Goal: Transaction & Acquisition: Obtain resource

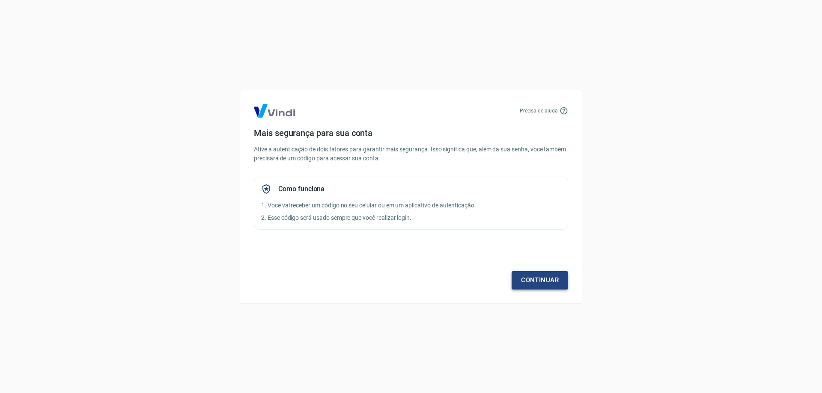
click at [558, 285] on link "Continuar" at bounding box center [539, 280] width 56 height 18
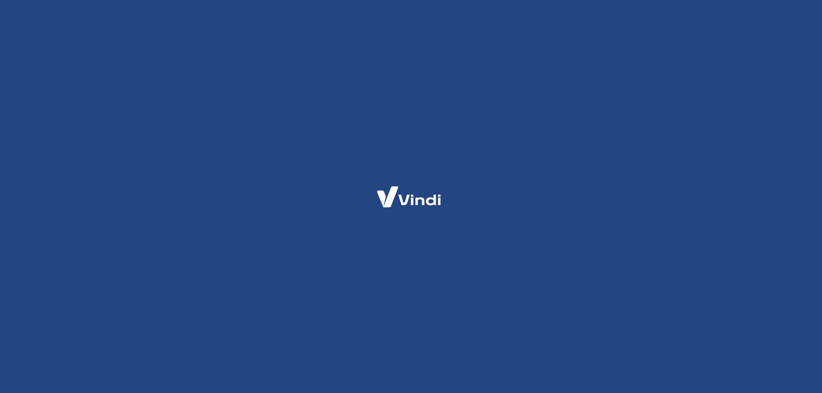
drag, startPoint x: 365, startPoint y: 187, endPoint x: 360, endPoint y: 199, distance: 13.0
click at [365, 187] on div at bounding box center [411, 196] width 822 height 393
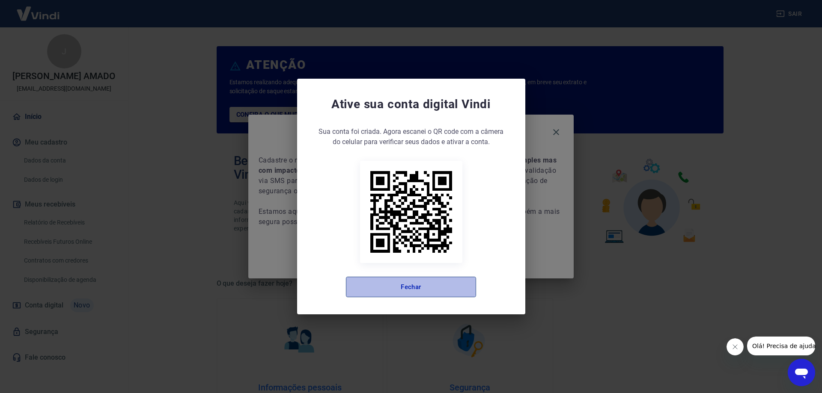
click at [463, 294] on button "Fechar" at bounding box center [411, 287] width 130 height 21
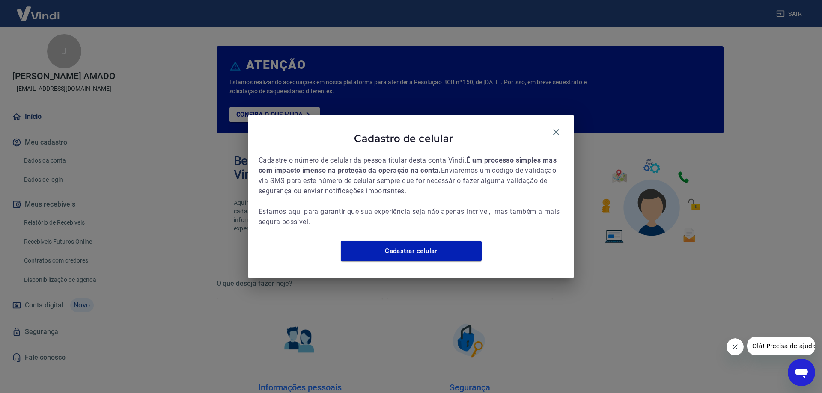
click at [431, 224] on span "Cadastre o número de celular da pessoa titular desta conta Vindi. É um processo…" at bounding box center [410, 191] width 305 height 72
click at [557, 127] on icon "button" at bounding box center [556, 132] width 10 height 10
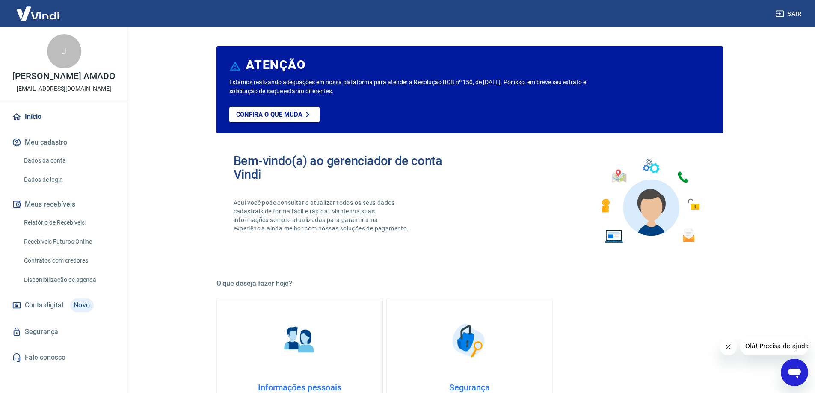
click at [55, 200] on button "Meus recebíveis" at bounding box center [63, 204] width 107 height 19
click at [53, 221] on link "Relatório de Recebíveis" at bounding box center [69, 223] width 97 height 18
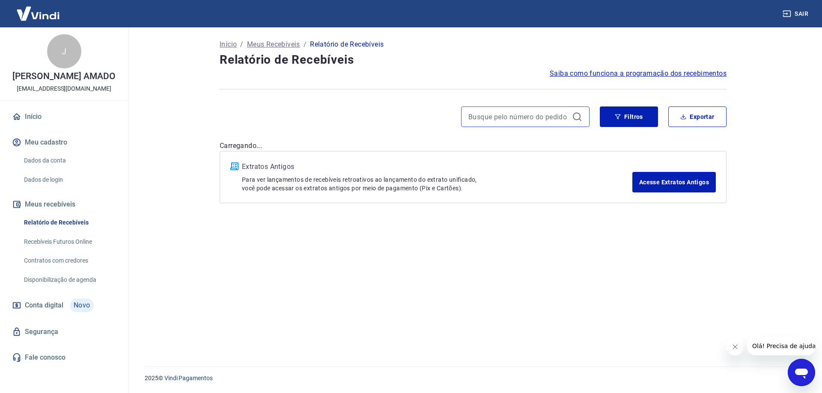
click at [558, 117] on input at bounding box center [518, 116] width 100 height 13
click at [561, 120] on input at bounding box center [518, 116] width 100 height 13
drag, startPoint x: 543, startPoint y: 157, endPoint x: 563, endPoint y: 150, distance: 21.2
click at [543, 157] on div "Extratos Antigos Para ver lançamentos de recebíveis retroativos ao lançamento d…" at bounding box center [472, 177] width 507 height 52
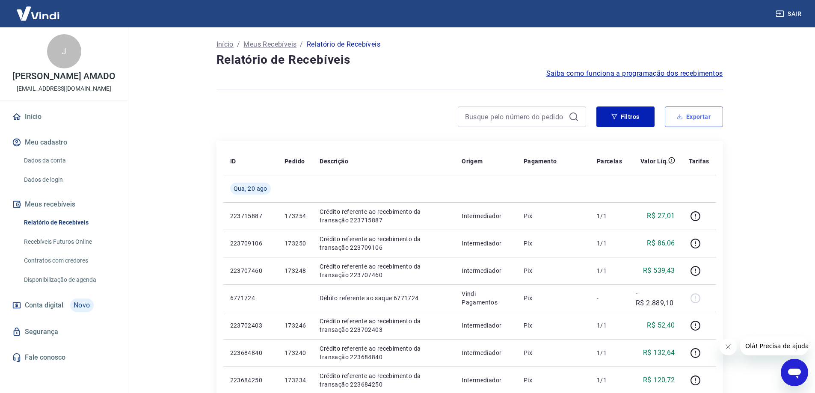
click at [681, 120] on button "Exportar" at bounding box center [694, 117] width 58 height 21
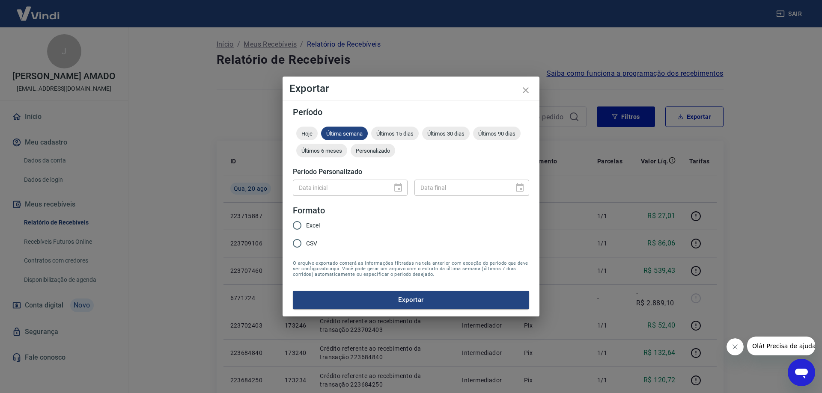
drag, startPoint x: 392, startPoint y: 189, endPoint x: 400, endPoint y: 189, distance: 8.1
click at [395, 189] on div "Data inicial" at bounding box center [350, 188] width 115 height 16
click at [400, 189] on div "Data inicial" at bounding box center [350, 188] width 115 height 16
click at [301, 223] on input "Excel" at bounding box center [297, 225] width 18 height 18
radio input "true"
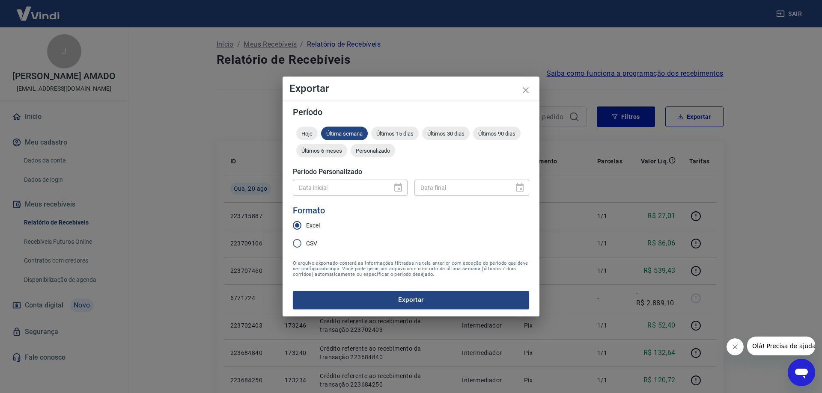
click at [401, 189] on div "Data inicial" at bounding box center [350, 188] width 115 height 16
click at [529, 91] on icon "close" at bounding box center [525, 90] width 10 height 10
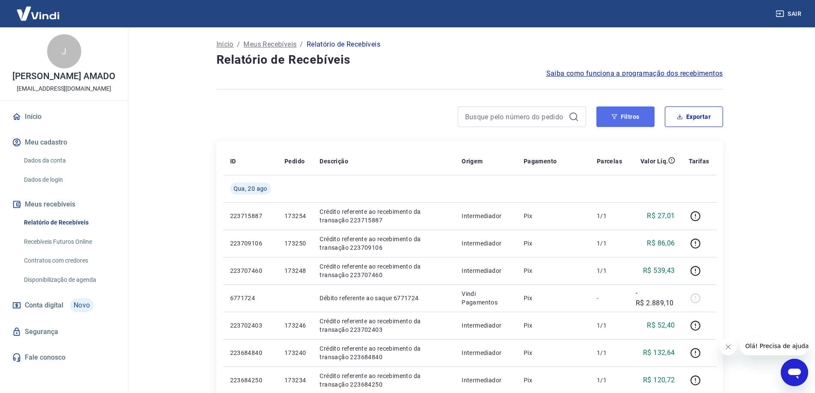
click at [643, 126] on button "Filtros" at bounding box center [625, 117] width 58 height 21
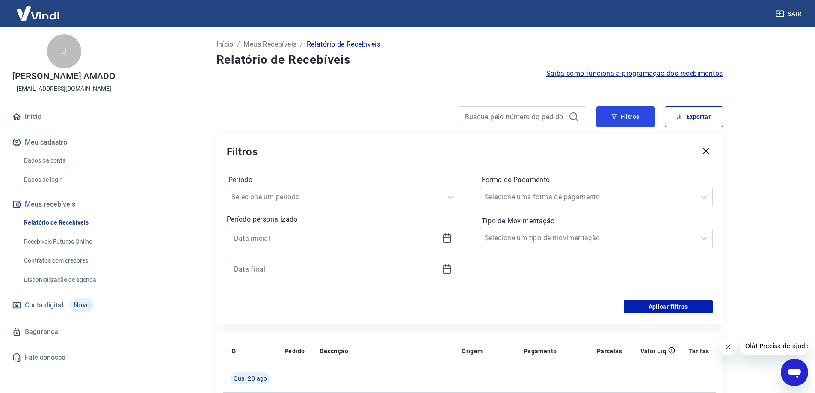
scroll to position [43, 0]
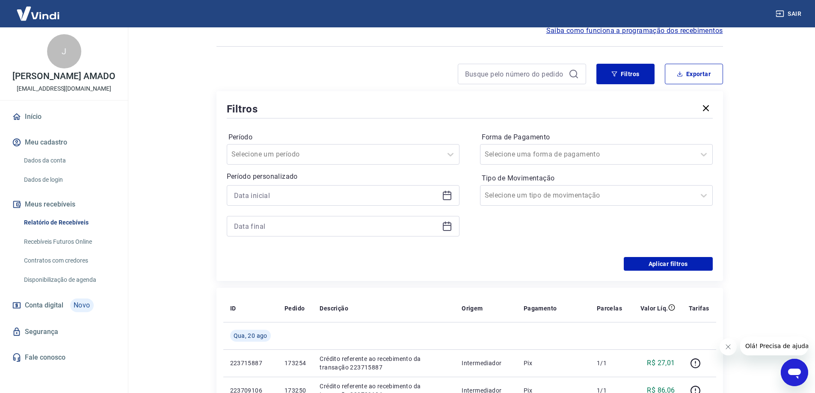
click at [444, 200] on icon at bounding box center [447, 196] width 9 height 9
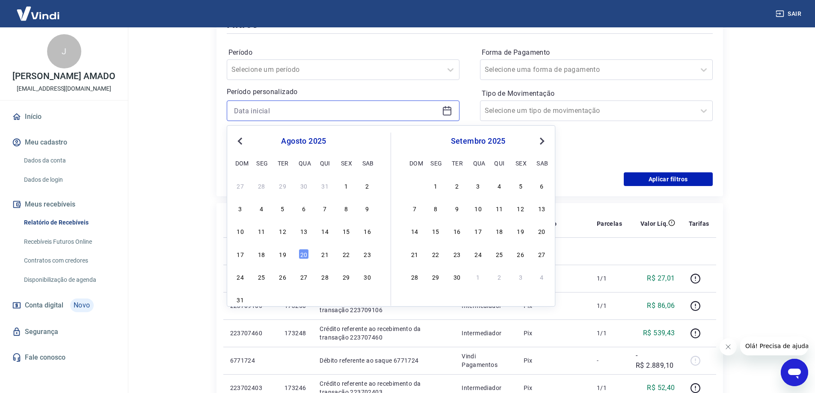
scroll to position [128, 0]
click at [349, 233] on div "15" at bounding box center [346, 230] width 10 height 10
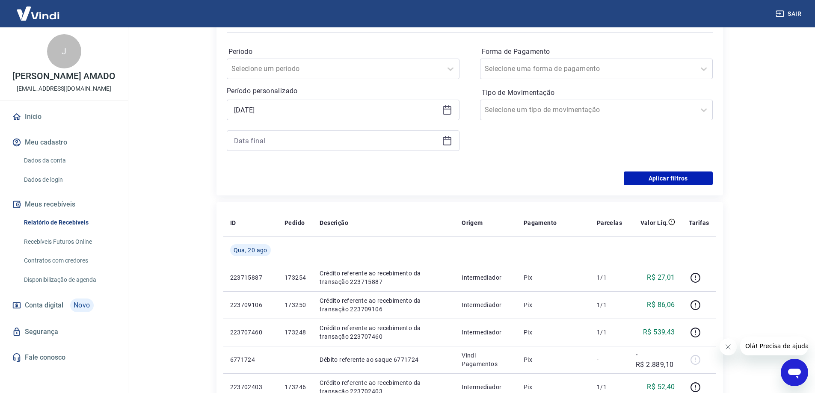
type input "15/08/2025"
click at [705, 109] on icon at bounding box center [704, 110] width 10 height 10
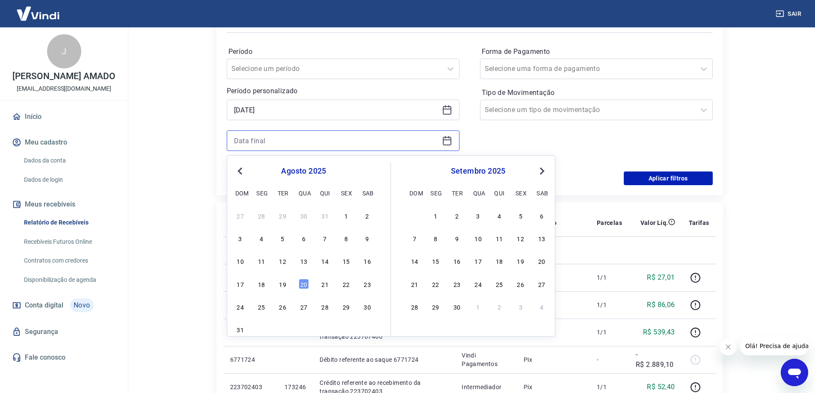
click at [392, 142] on input at bounding box center [336, 140] width 205 height 13
click at [304, 286] on div "20" at bounding box center [304, 284] width 10 height 10
type input "20/08/2025"
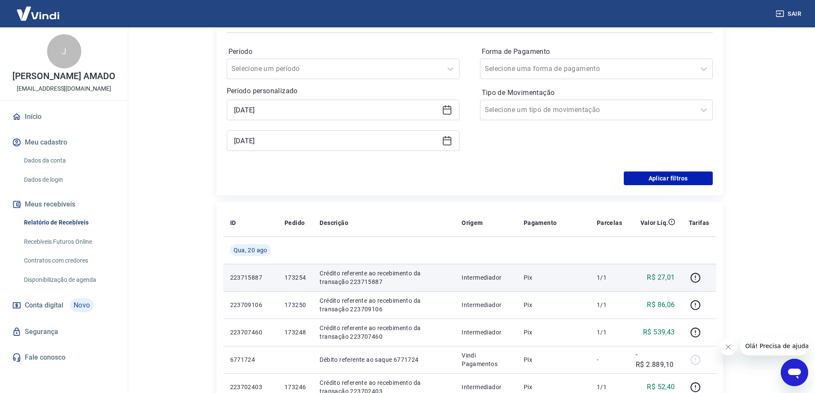
click at [300, 282] on p "173254" at bounding box center [295, 277] width 21 height 9
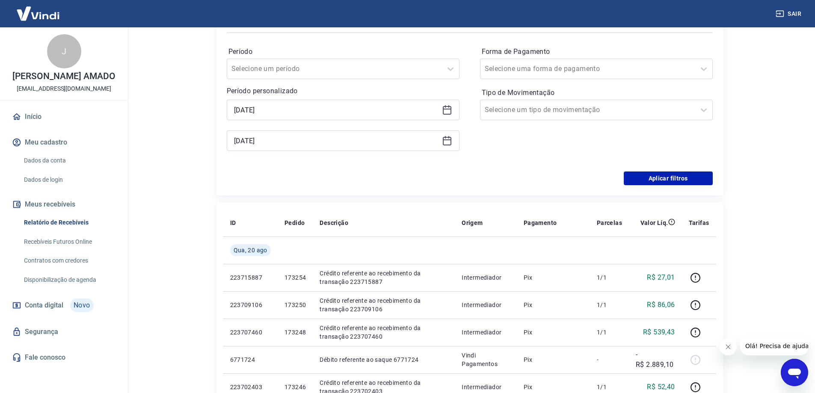
click at [328, 171] on div "Período Selecione um período Período personalizado Selected date: sexta-feira, …" at bounding box center [470, 103] width 486 height 137
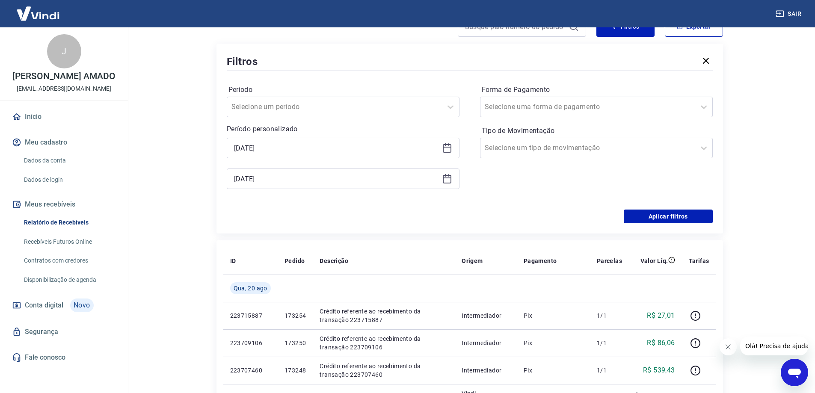
scroll to position [86, 0]
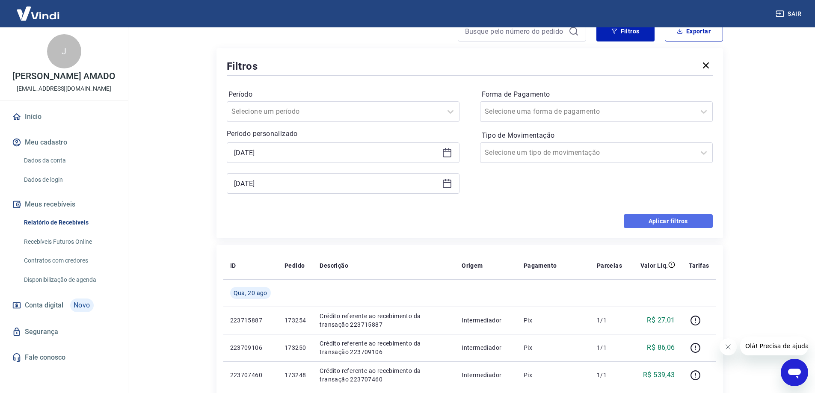
click at [645, 220] on button "Aplicar filtros" at bounding box center [668, 221] width 89 height 14
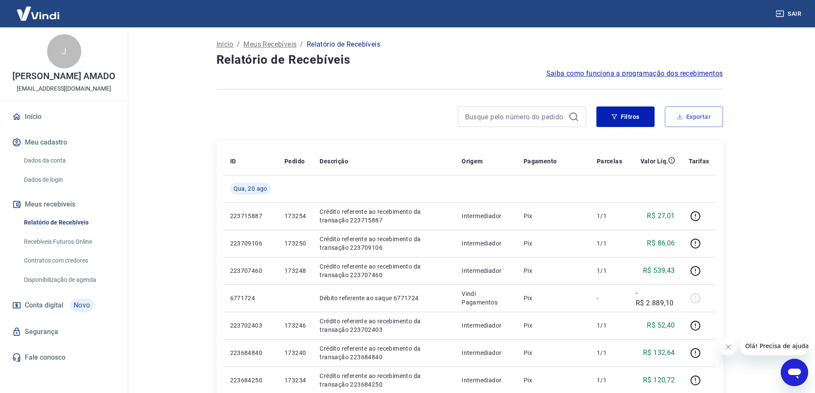
click at [715, 116] on button "Exportar" at bounding box center [694, 117] width 58 height 21
type input "15/08/2025"
type input "20/08/2025"
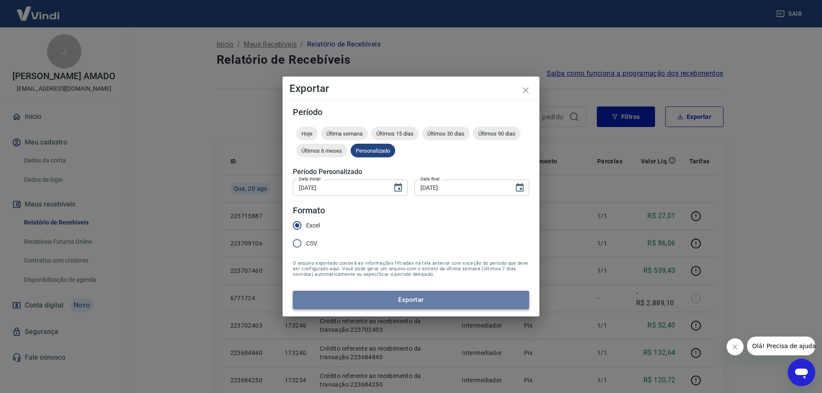
click at [390, 300] on button "Exportar" at bounding box center [411, 300] width 236 height 18
